Goal: Use online tool/utility: Utilize a website feature to perform a specific function

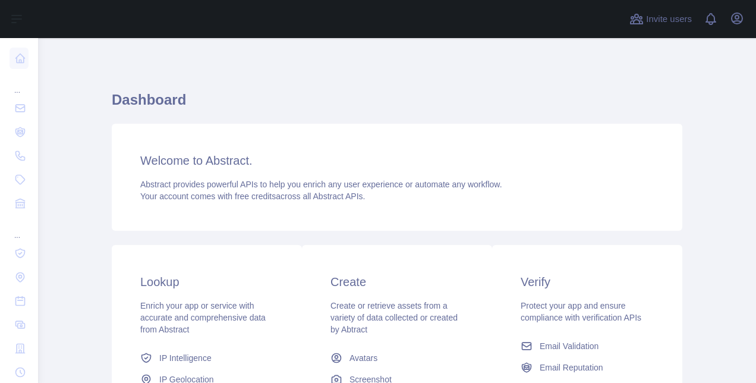
click at [436, 171] on div "Welcome to Abstract. Abstract provides powerful APIs to help you enrich any use…" at bounding box center [397, 177] width 570 height 107
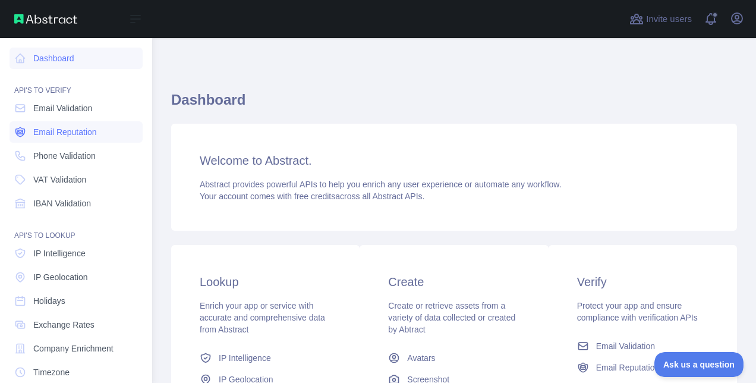
click at [98, 137] on link "Email Reputation" at bounding box center [76, 131] width 133 height 21
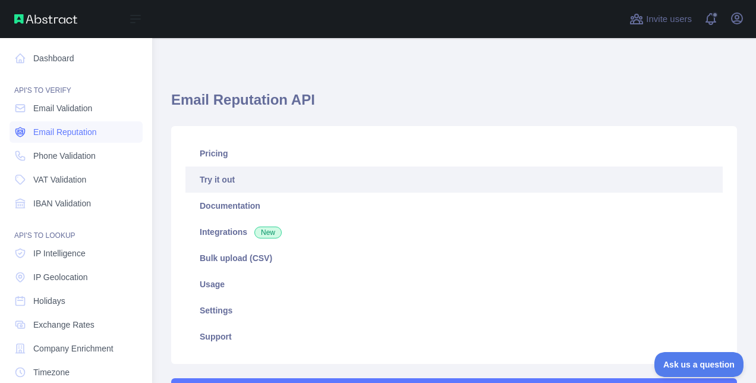
type textarea "**********"
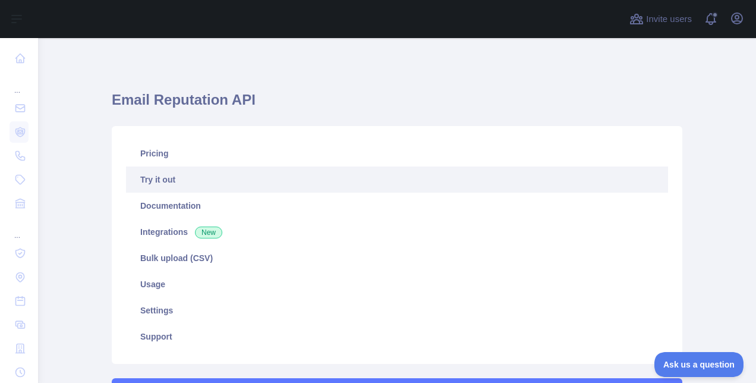
click at [168, 179] on link "Try it out" at bounding box center [397, 179] width 542 height 26
click at [739, 23] on icon "button" at bounding box center [737, 18] width 14 height 14
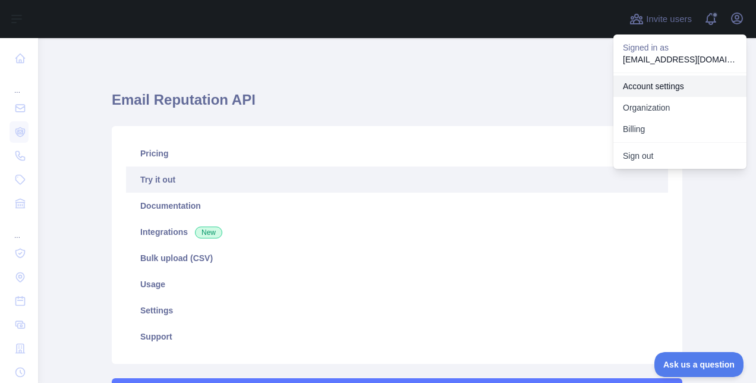
click at [649, 84] on link "Account settings" at bounding box center [679, 85] width 133 height 21
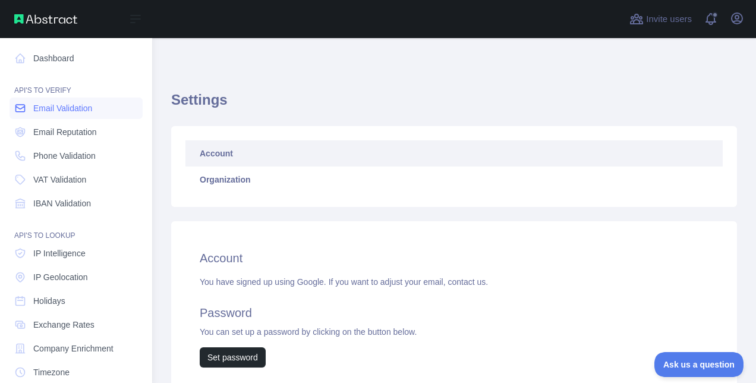
click at [52, 111] on span "Email Validation" at bounding box center [62, 108] width 59 height 12
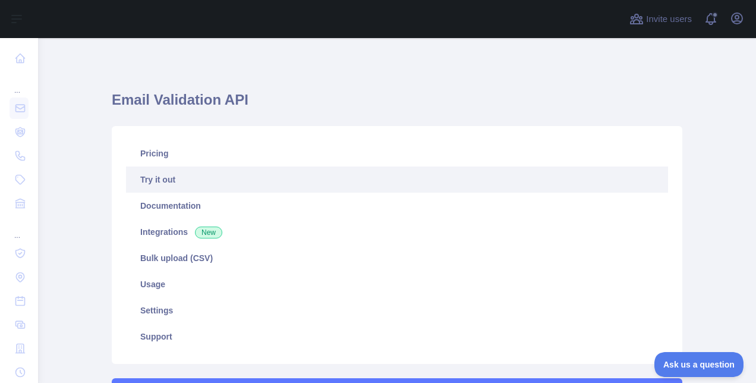
click at [176, 179] on link "Try it out" at bounding box center [397, 179] width 542 height 26
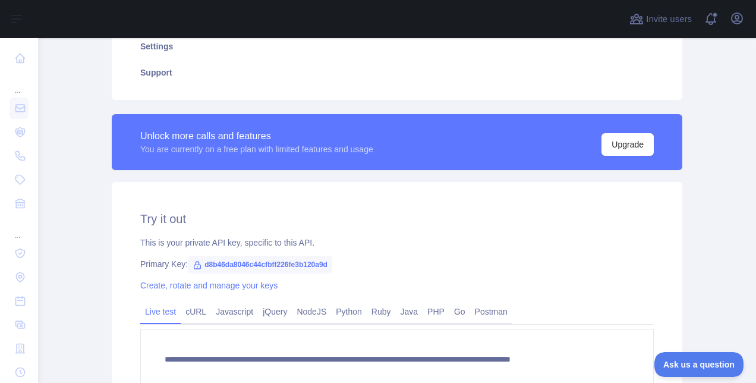
scroll to position [287, 0]
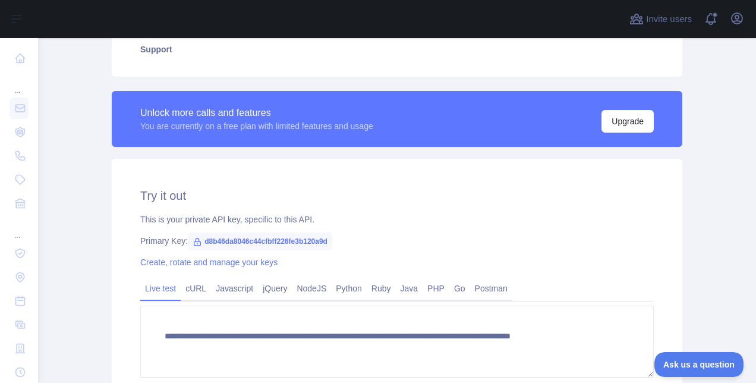
click at [215, 242] on span "d8b46da8046c44cfbff226fe3b120a9d" at bounding box center [260, 241] width 144 height 18
click at [217, 242] on span "d8b46da8046c44cfbff226fe3b120a9d" at bounding box center [260, 241] width 144 height 18
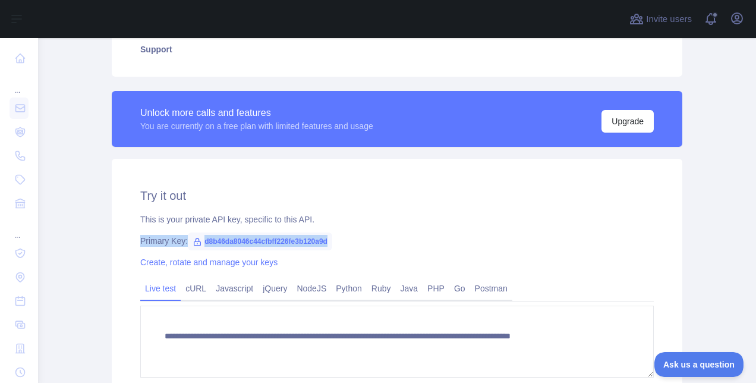
click at [217, 242] on span "d8b46da8046c44cfbff226fe3b120a9d" at bounding box center [260, 241] width 144 height 18
drag, startPoint x: 217, startPoint y: 242, endPoint x: 315, endPoint y: 241, distance: 97.5
click at [315, 241] on span "d8b46da8046c44cfbff226fe3b120a9d" at bounding box center [260, 241] width 144 height 18
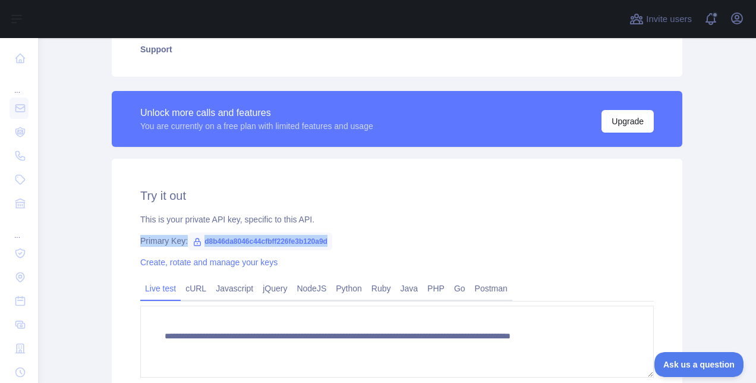
drag, startPoint x: 315, startPoint y: 241, endPoint x: 372, endPoint y: 239, distance: 57.1
click at [372, 239] on div "Primary Key: d8b46da8046c44cfbff226fe3b120a9d" at bounding box center [396, 241] width 513 height 12
click at [297, 242] on span "d8b46da8046c44cfbff226fe3b120a9d" at bounding box center [260, 241] width 144 height 18
copy span "d8b46da8046c44cfbff226fe3b120a9d"
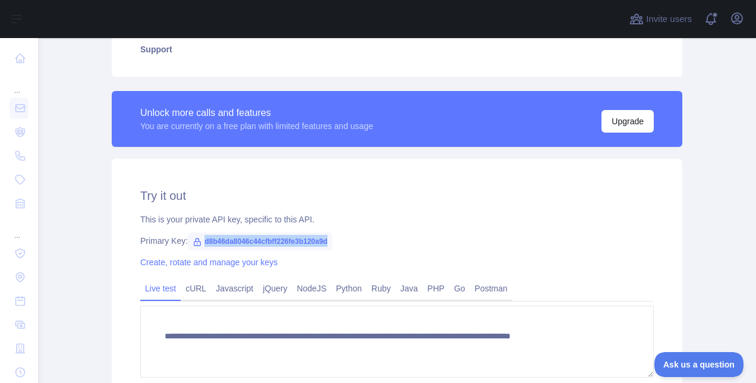
click at [307, 237] on span "d8b46da8046c44cfbff226fe3b120a9d" at bounding box center [260, 241] width 144 height 18
click at [303, 239] on span "d8b46da8046c44cfbff226fe3b120a9d" at bounding box center [260, 241] width 144 height 18
copy span "d8b46da8046c44cfbff226fe3b120a9d"
